Goal: Navigation & Orientation: Find specific page/section

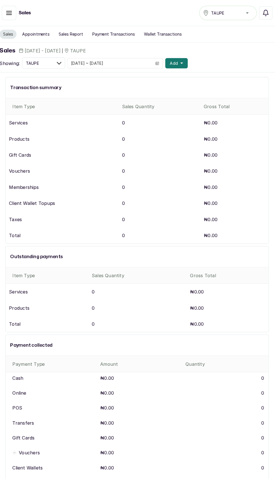
click at [69, 33] on button "Sales Report" at bounding box center [72, 33] width 31 height 9
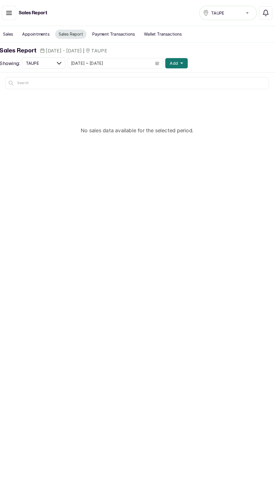
click at [12, 19] on button "button" at bounding box center [13, 13] width 14 height 14
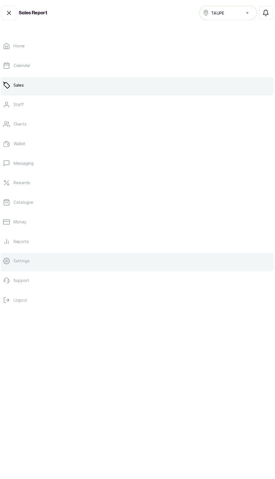
click at [47, 253] on link "Settings" at bounding box center [137, 255] width 266 height 16
